Goal: Information Seeking & Learning: Learn about a topic

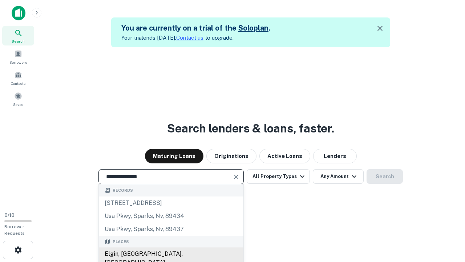
click at [171, 254] on div "Elgin, [GEOGRAPHIC_DATA], [GEOGRAPHIC_DATA]" at bounding box center [171, 258] width 145 height 22
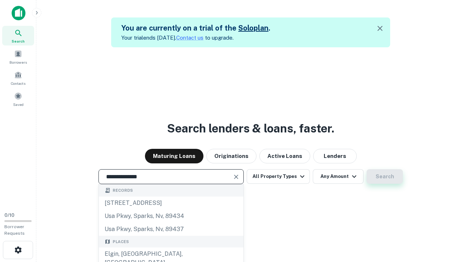
type input "**********"
click at [367, 169] on button "Search" at bounding box center [385, 176] width 36 height 15
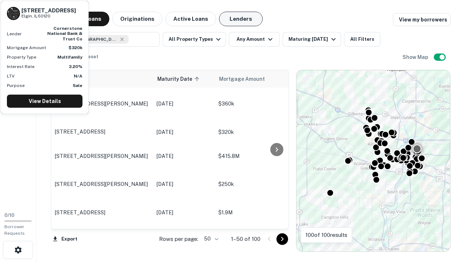
click at [241, 19] on button "Lenders" at bounding box center [241, 19] width 44 height 15
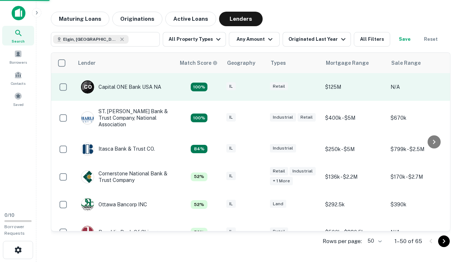
click at [258, 87] on div "IL" at bounding box center [244, 87] width 36 height 10
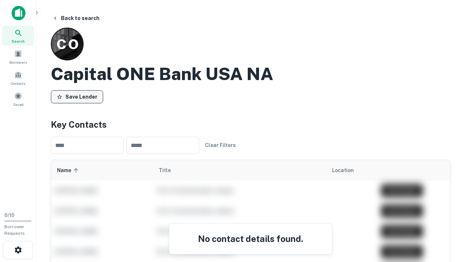
click at [77, 96] on button "Save Lender" at bounding box center [77, 96] width 52 height 13
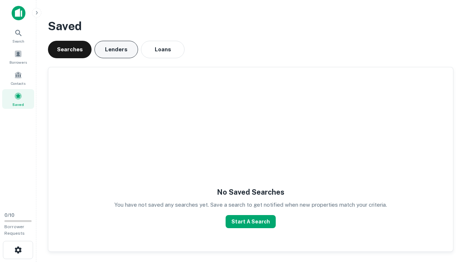
click at [116, 49] on button "Lenders" at bounding box center [116, 49] width 44 height 17
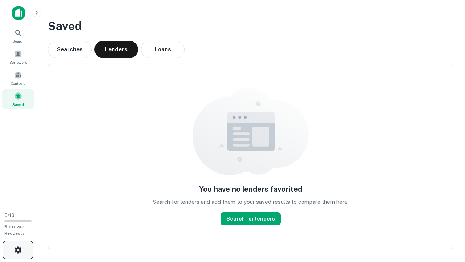
click at [18, 250] on icon "button" at bounding box center [18, 249] width 9 height 9
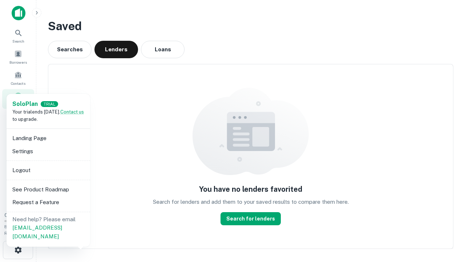
click at [48, 170] on li "Logout" at bounding box center [48, 169] width 78 height 13
